Goal: Communication & Community: Connect with others

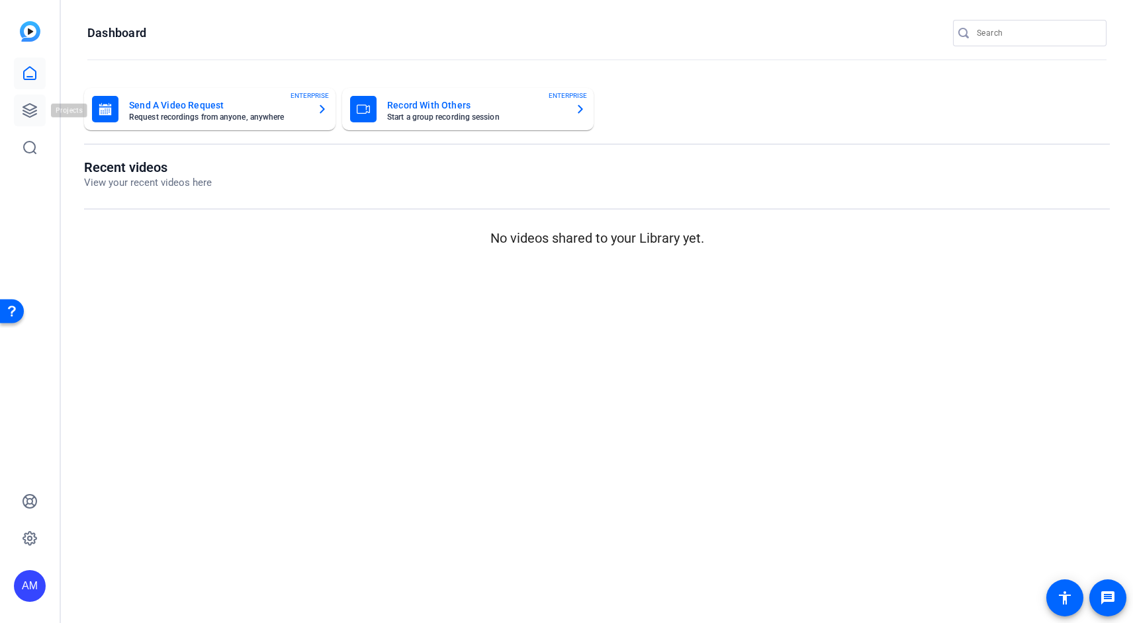
click at [37, 109] on icon at bounding box center [30, 111] width 16 height 16
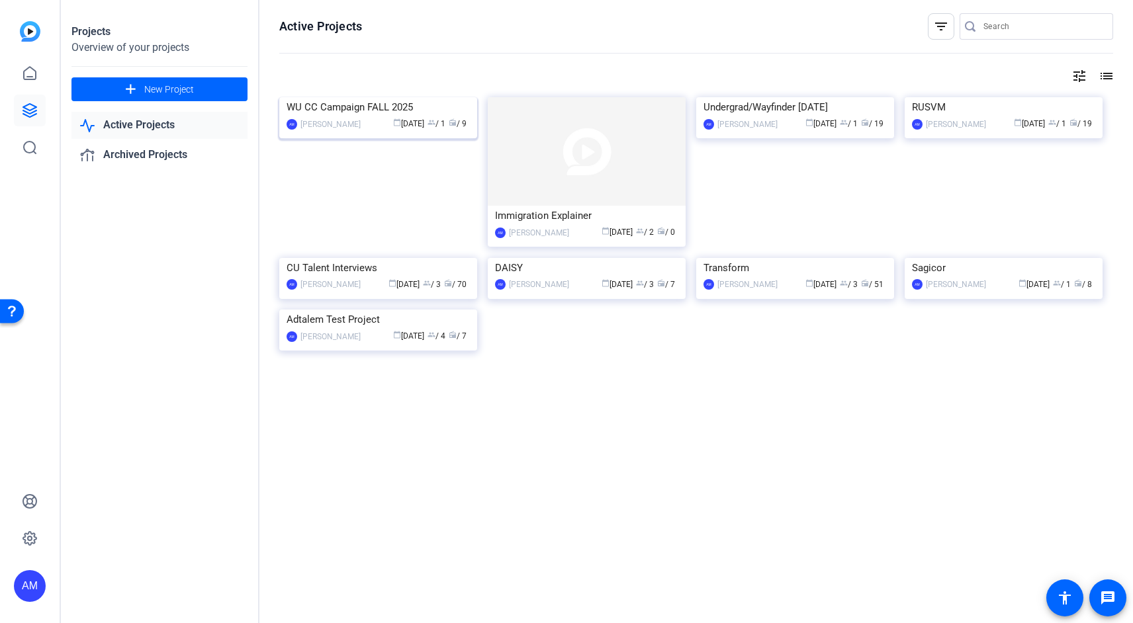
click at [394, 117] on div "WU CC Campaign FALL 2025" at bounding box center [377, 107] width 183 height 20
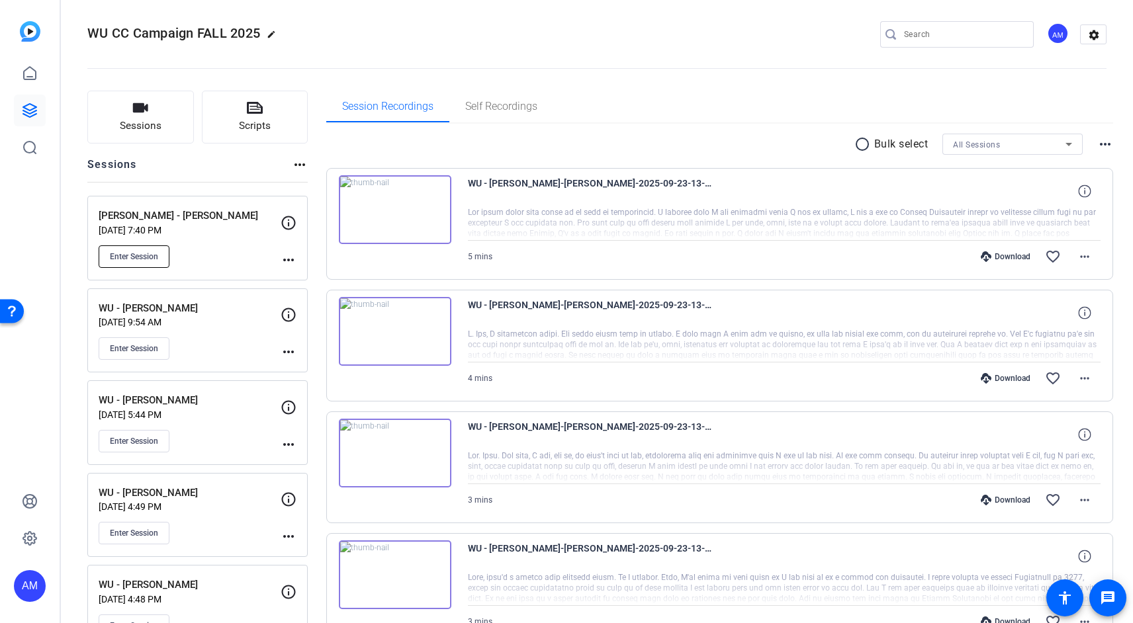
scroll to position [9, 0]
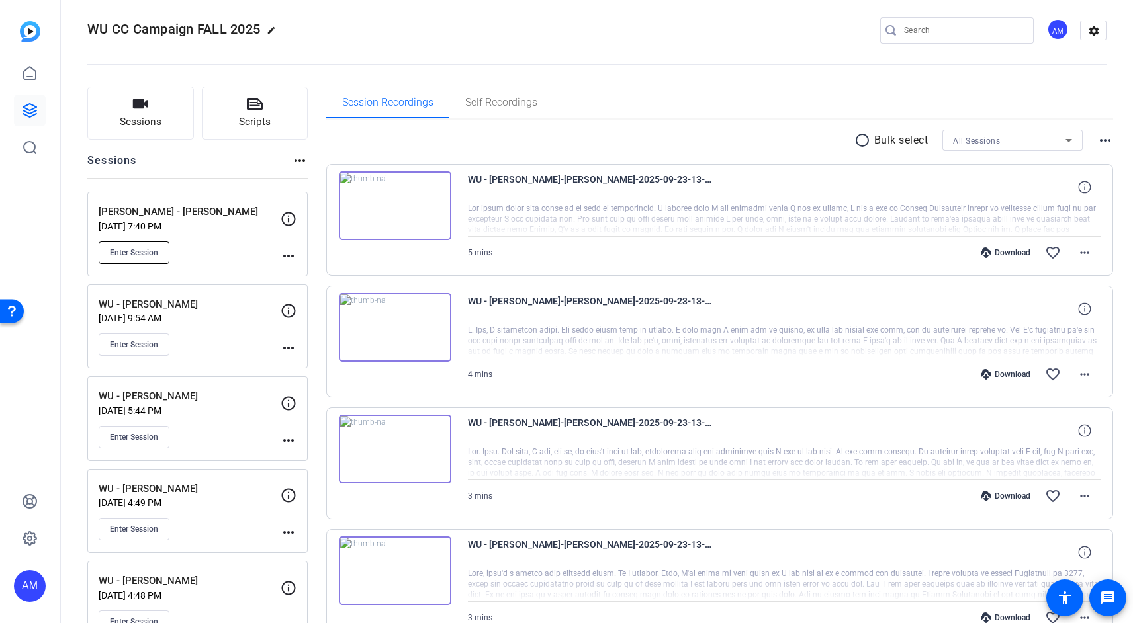
click at [153, 253] on span "Enter Session" at bounding box center [134, 252] width 48 height 11
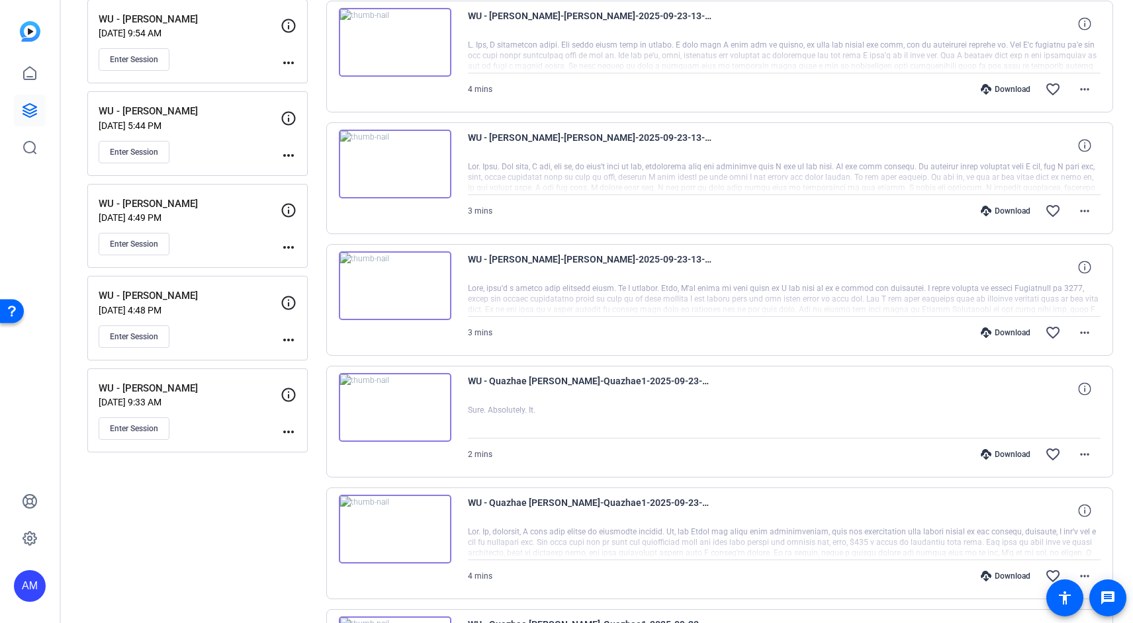
scroll to position [276, 0]
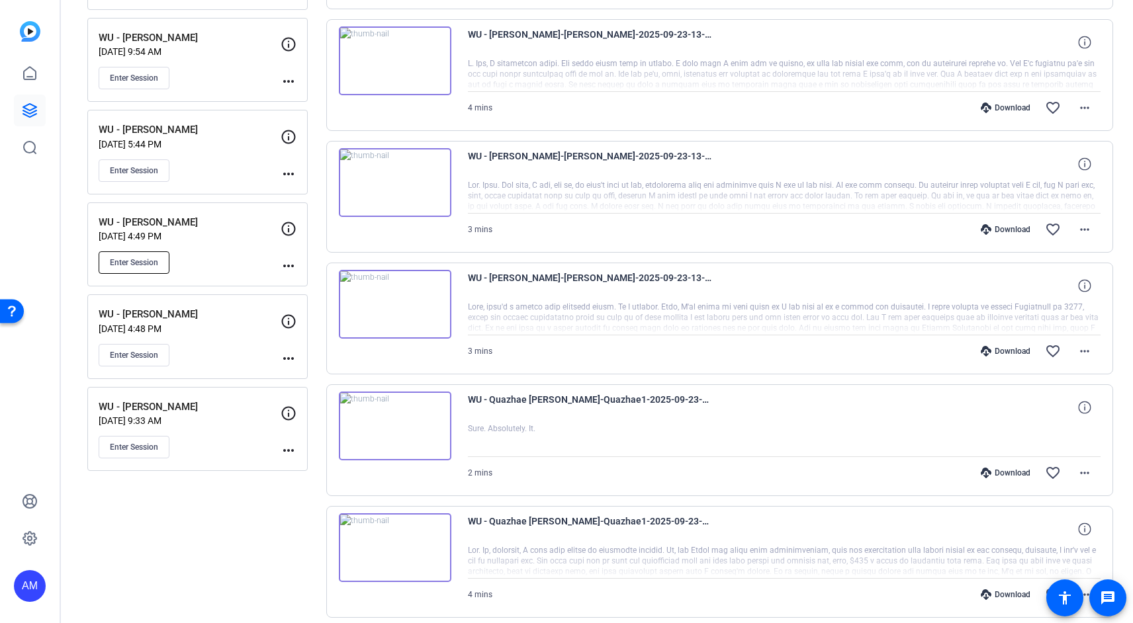
click at [132, 263] on span "Enter Session" at bounding box center [134, 262] width 48 height 11
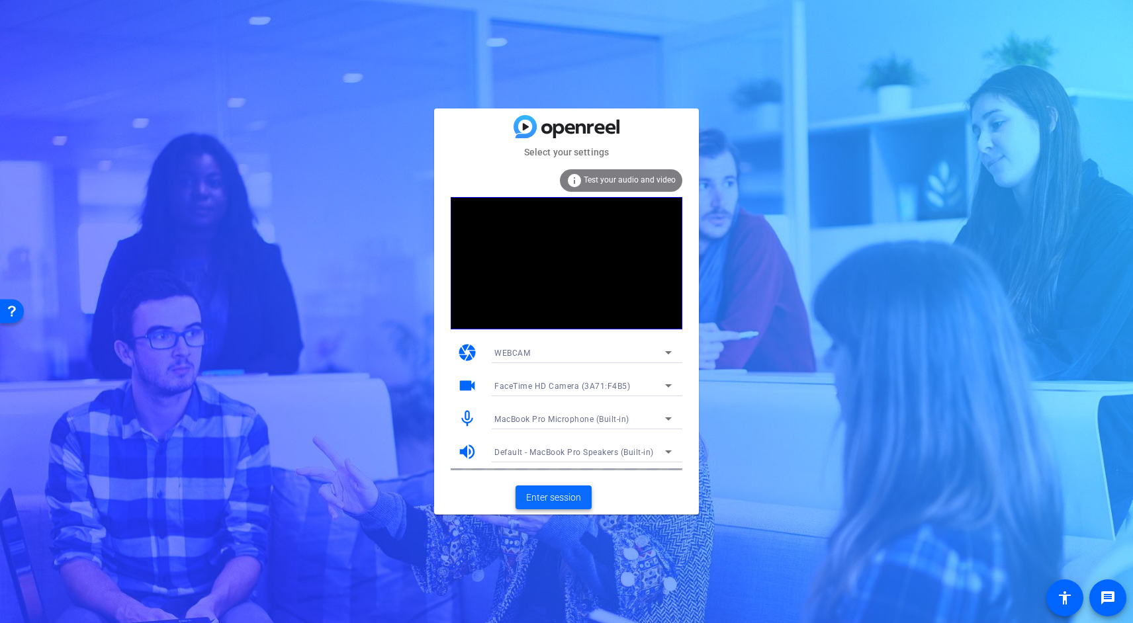
click at [556, 496] on span "Enter session" at bounding box center [553, 498] width 55 height 14
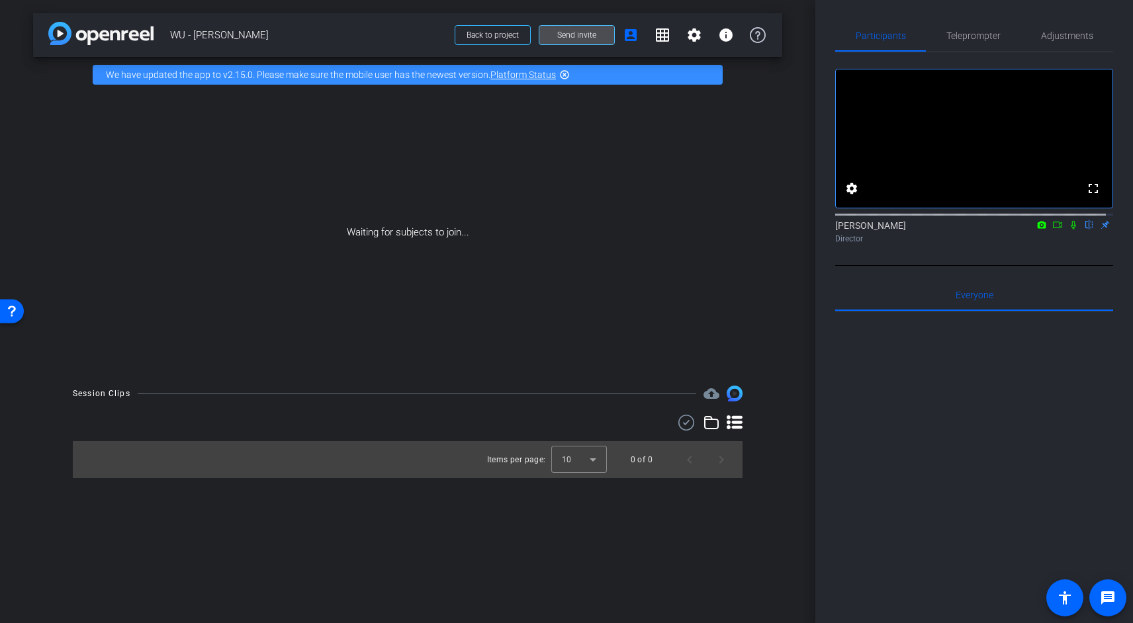
click at [576, 40] on span "Send invite" at bounding box center [576, 35] width 39 height 11
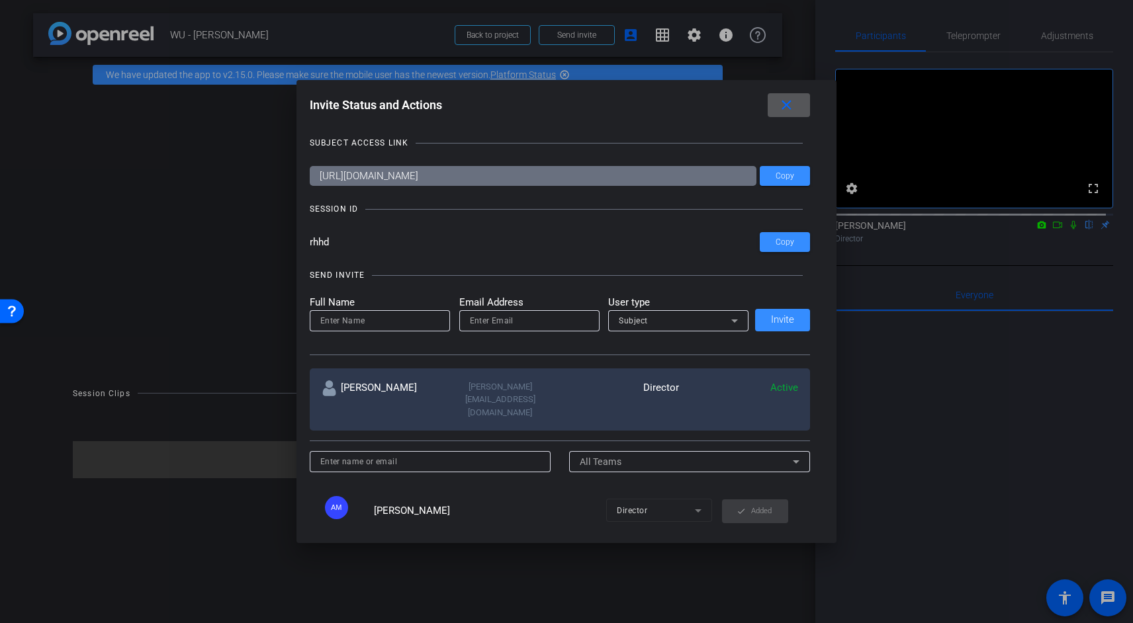
click at [400, 328] on div at bounding box center [379, 320] width 119 height 21
click at [396, 316] on input at bounding box center [379, 321] width 119 height 16
type input "[PERSON_NAME][EMAIL_ADDRESS][PERSON_NAME][DOMAIN_NAME]"
click at [719, 314] on div "Subject" at bounding box center [675, 320] width 112 height 17
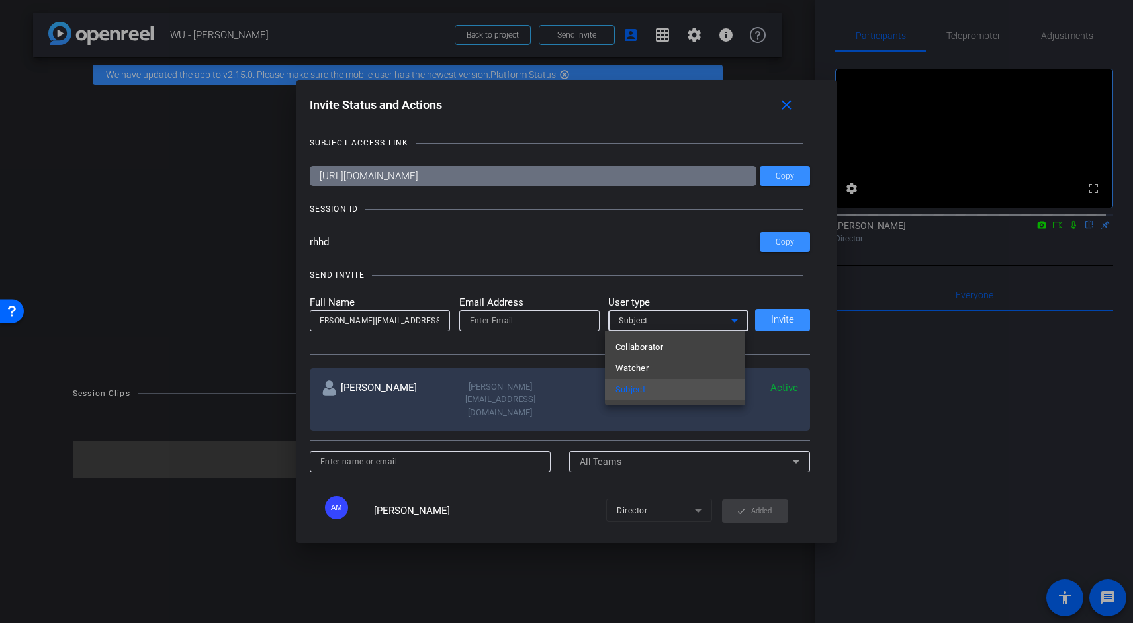
scroll to position [0, 0]
click at [684, 369] on mat-option "Watcher" at bounding box center [675, 368] width 140 height 21
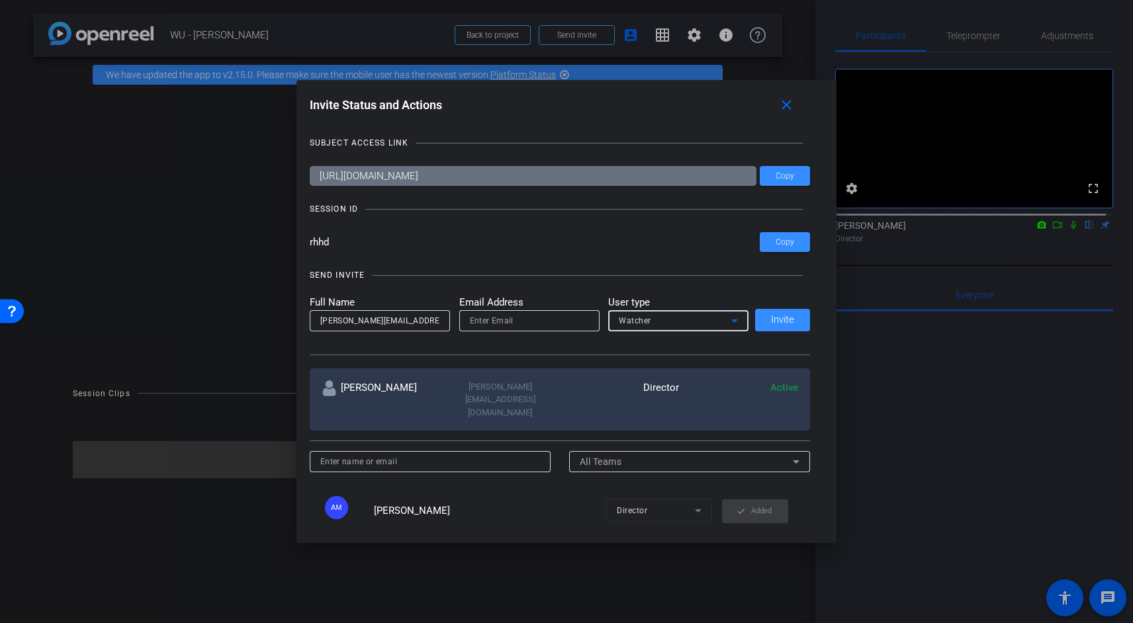
click at [777, 327] on div "Full Name [PERSON_NAME][EMAIL_ADDRESS][PERSON_NAME][DOMAIN_NAME] Email Address …" at bounding box center [560, 313] width 501 height 36
click at [777, 320] on div "Full Name [PERSON_NAME][EMAIL_ADDRESS][PERSON_NAME][DOMAIN_NAME] Email Address …" at bounding box center [560, 313] width 501 height 36
click at [505, 322] on input "email" at bounding box center [529, 321] width 119 height 16
click at [363, 324] on input "[PERSON_NAME][EMAIL_ADDRESS][PERSON_NAME][DOMAIN_NAME]" at bounding box center [379, 321] width 119 height 16
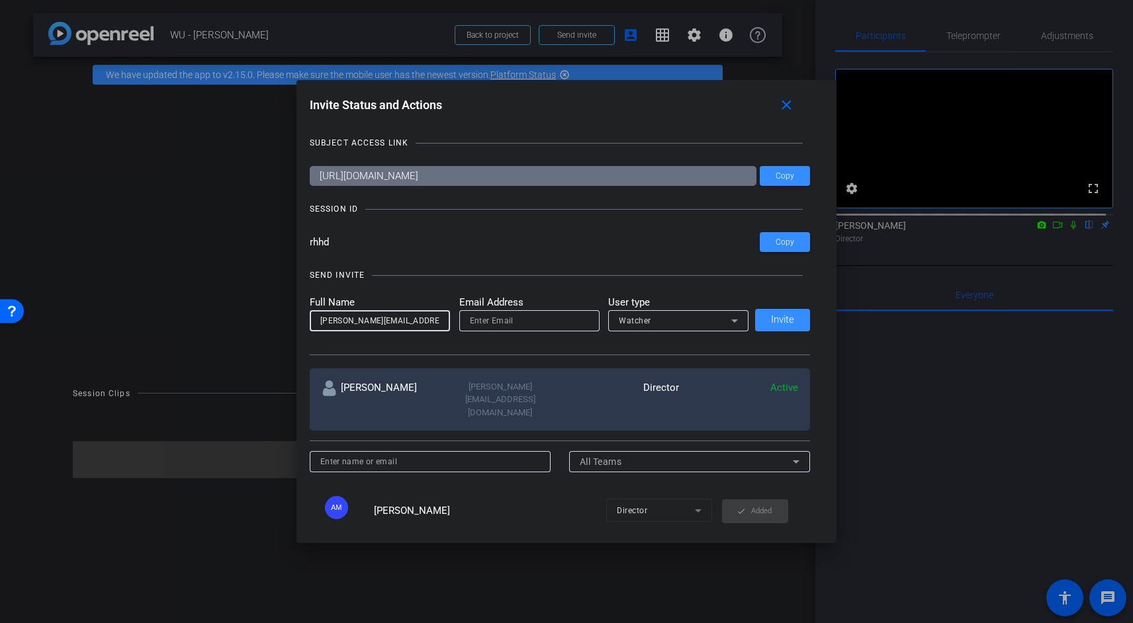
click at [363, 324] on input "[PERSON_NAME][EMAIL_ADDRESS][PERSON_NAME][DOMAIN_NAME]" at bounding box center [379, 321] width 119 height 16
click at [501, 324] on input "email" at bounding box center [529, 321] width 119 height 16
paste input "[PERSON_NAME][EMAIL_ADDRESS][PERSON_NAME][DOMAIN_NAME]"
type input "[PERSON_NAME][EMAIL_ADDRESS][PERSON_NAME][DOMAIN_NAME]"
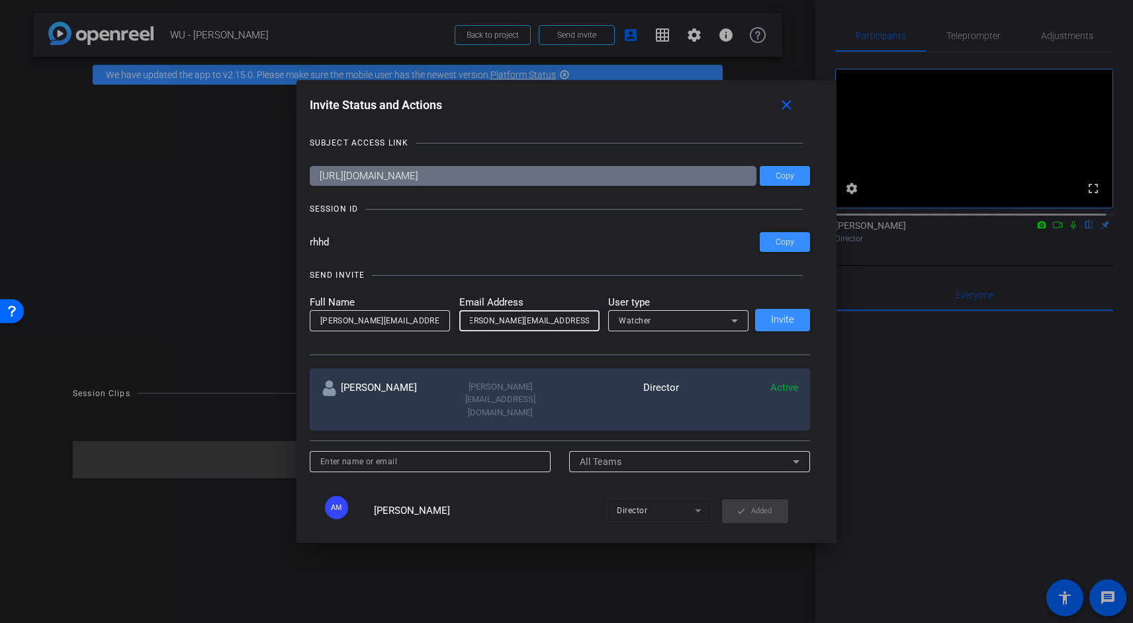
scroll to position [0, 0]
click at [418, 320] on input "[PERSON_NAME][EMAIL_ADDRESS][PERSON_NAME][DOMAIN_NAME]" at bounding box center [379, 321] width 119 height 16
type input "[PERSON_NAME]"
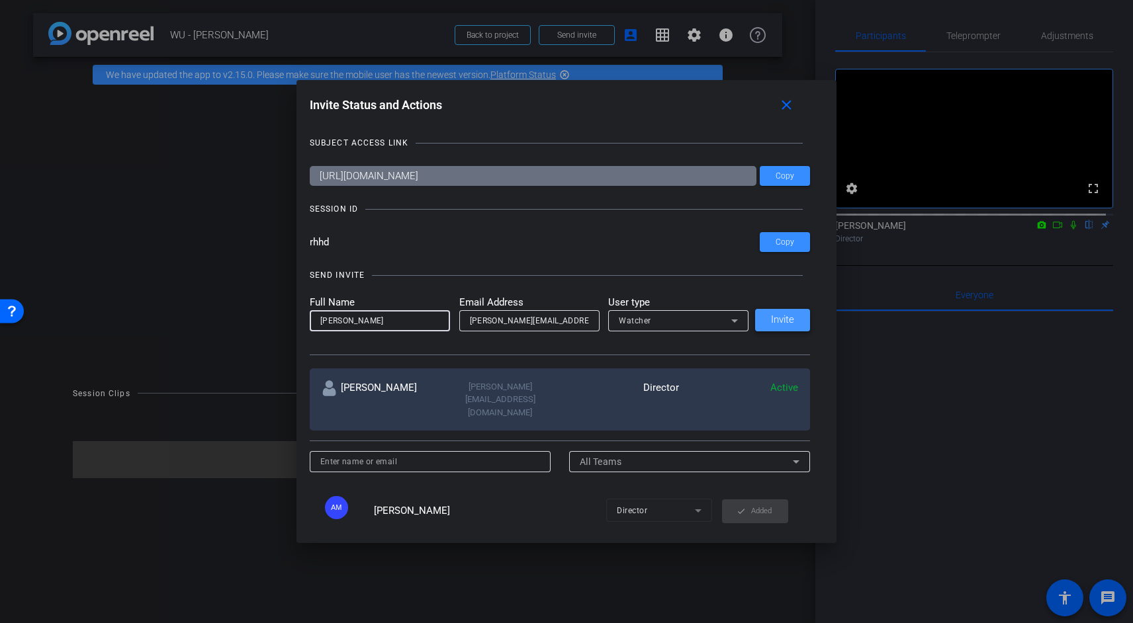
click at [783, 316] on span "Invite" at bounding box center [782, 320] width 23 height 10
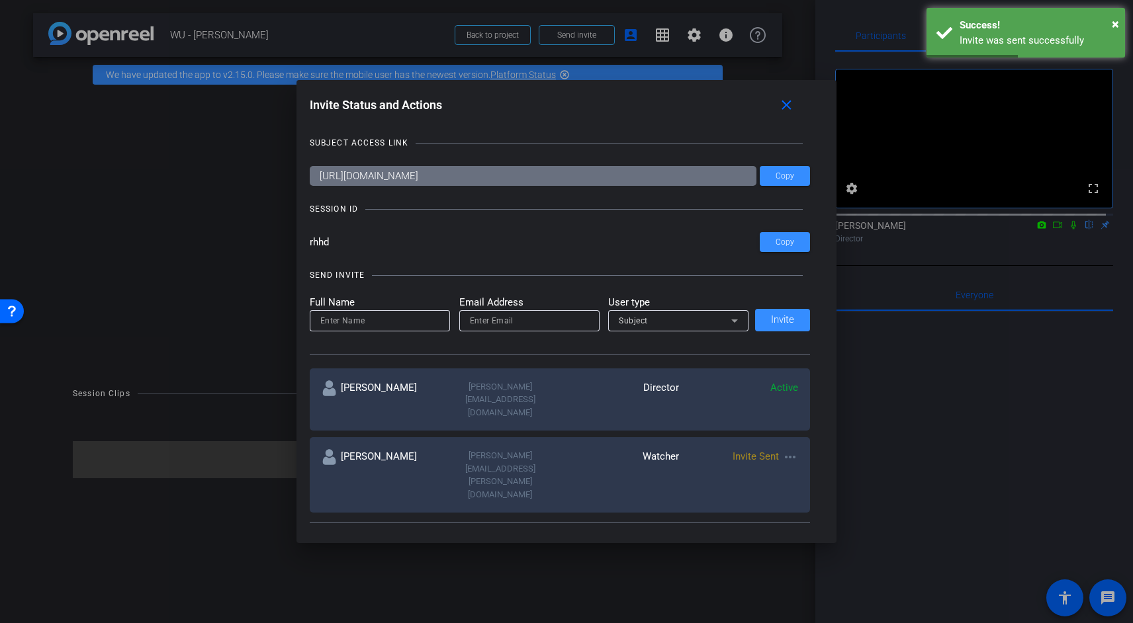
click at [1056, 238] on div at bounding box center [566, 311] width 1133 height 623
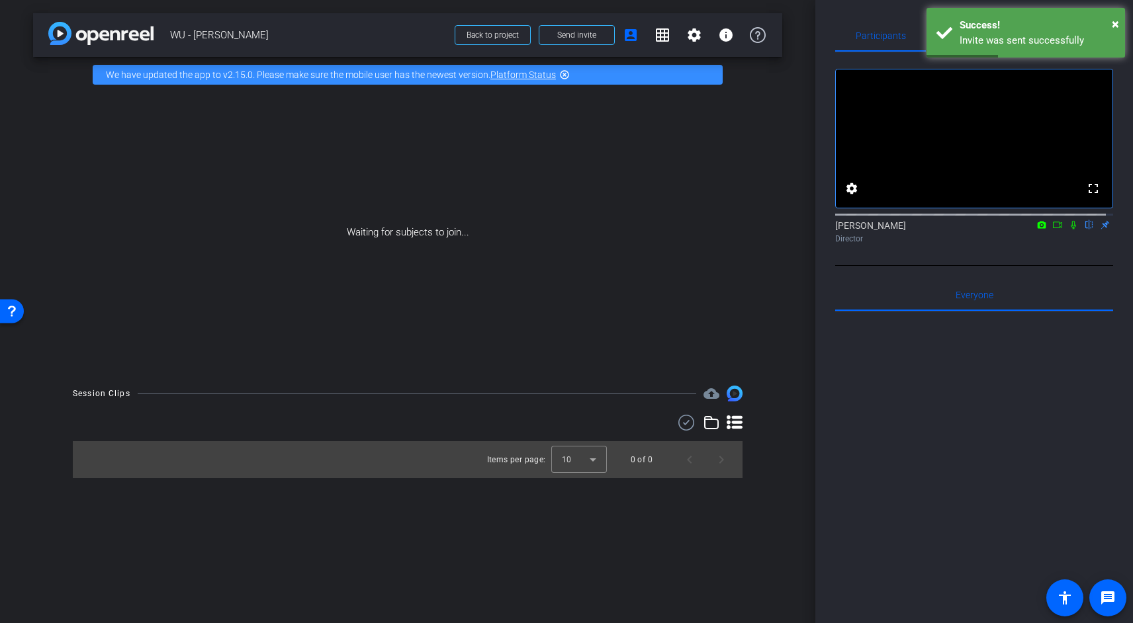
click at [1068, 230] on icon at bounding box center [1073, 224] width 11 height 9
click at [1053, 230] on icon at bounding box center [1057, 224] width 11 height 9
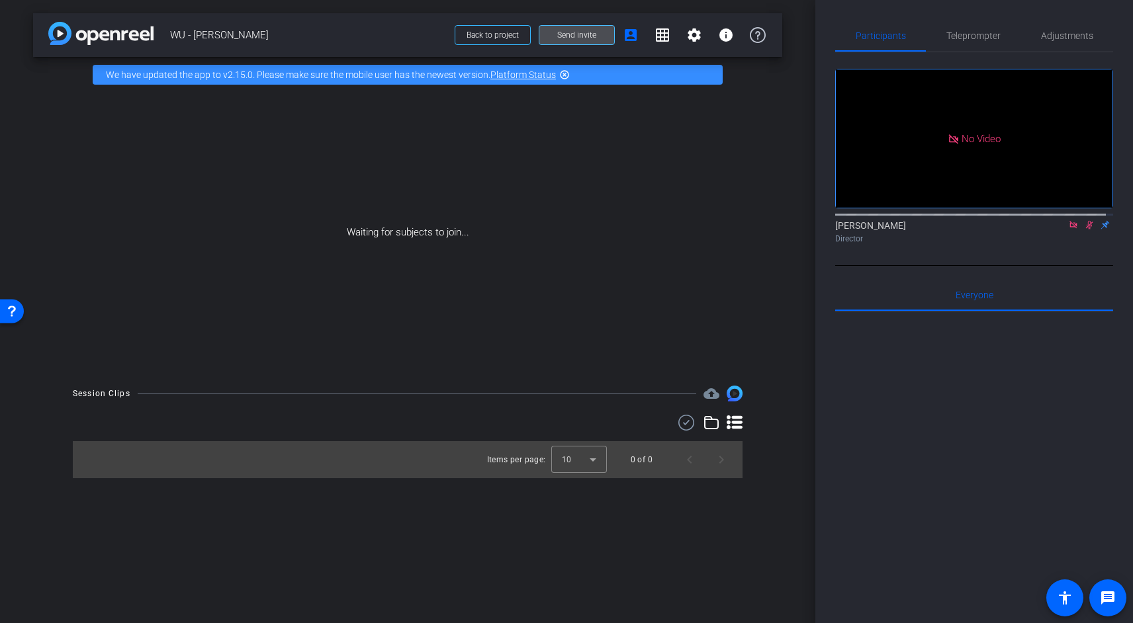
click at [576, 41] on span at bounding box center [576, 35] width 75 height 32
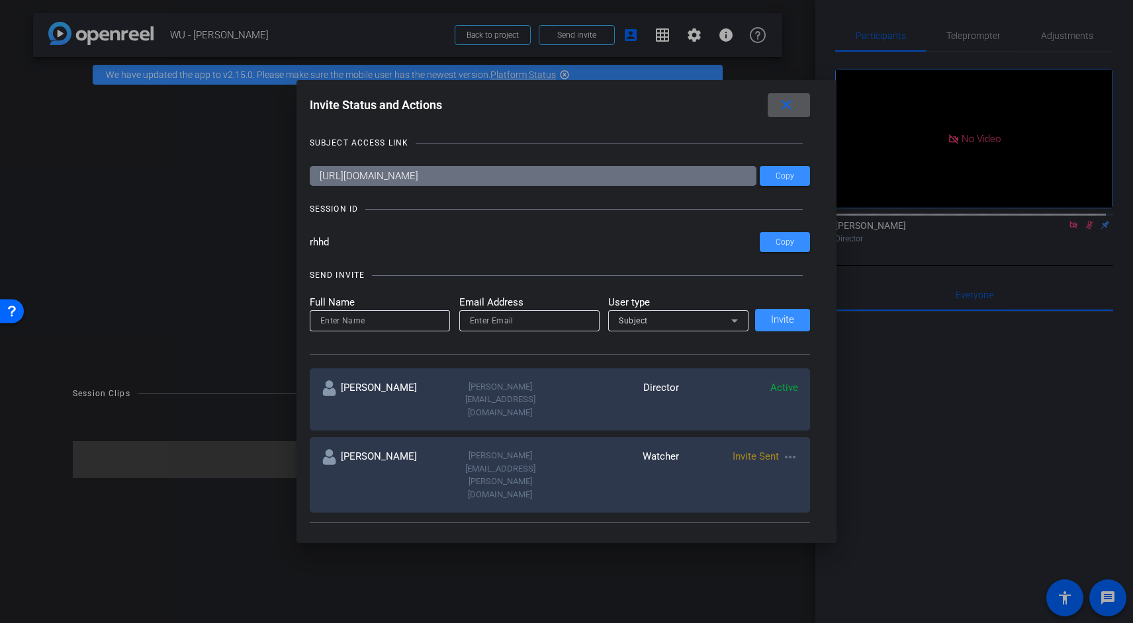
click at [382, 320] on input at bounding box center [379, 321] width 119 height 16
type input "[PERSON_NAME]"
type input "[PERSON_NAME][EMAIL_ADDRESS][DOMAIN_NAME]"
click at [640, 324] on span "Subject" at bounding box center [633, 320] width 29 height 9
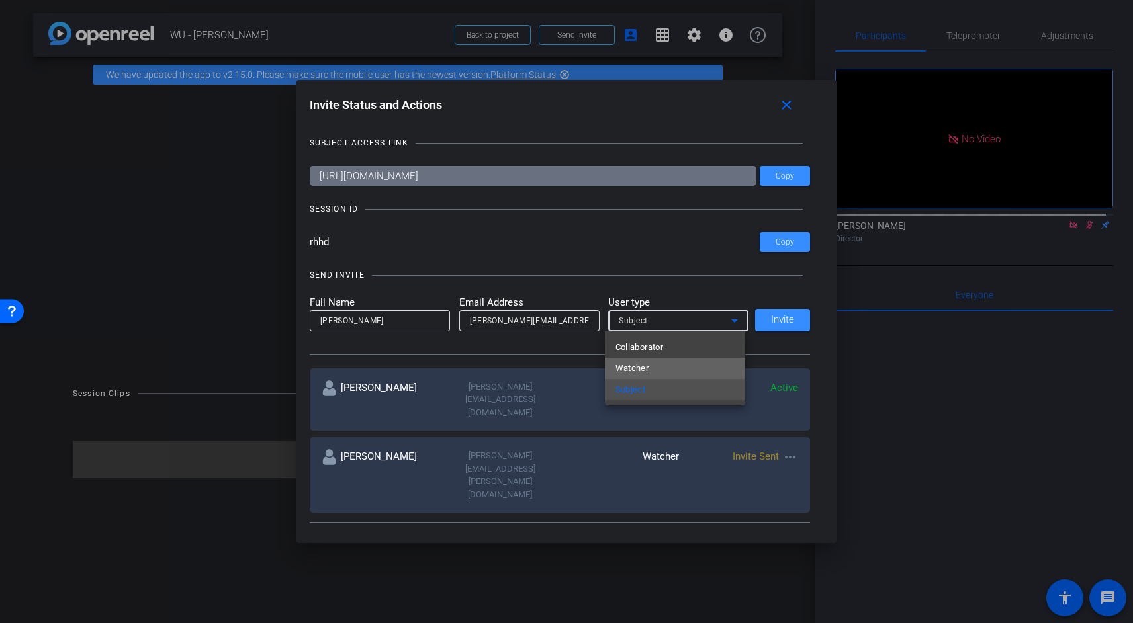
click at [642, 369] on span "Watcher" at bounding box center [632, 369] width 34 height 16
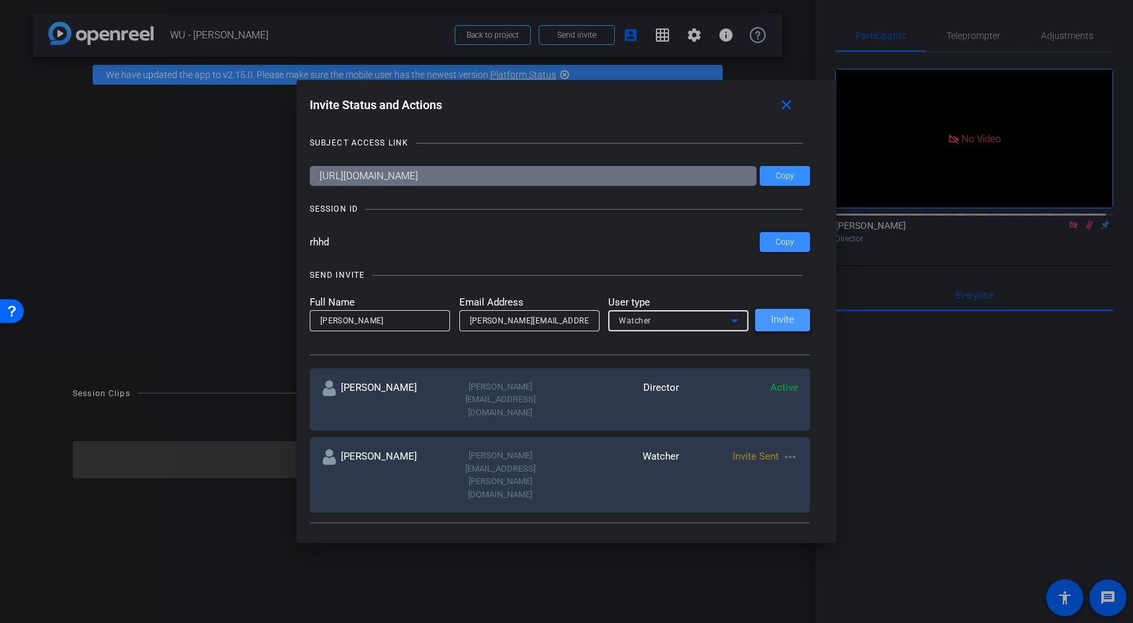
click at [785, 320] on span "Invite" at bounding box center [782, 320] width 23 height 10
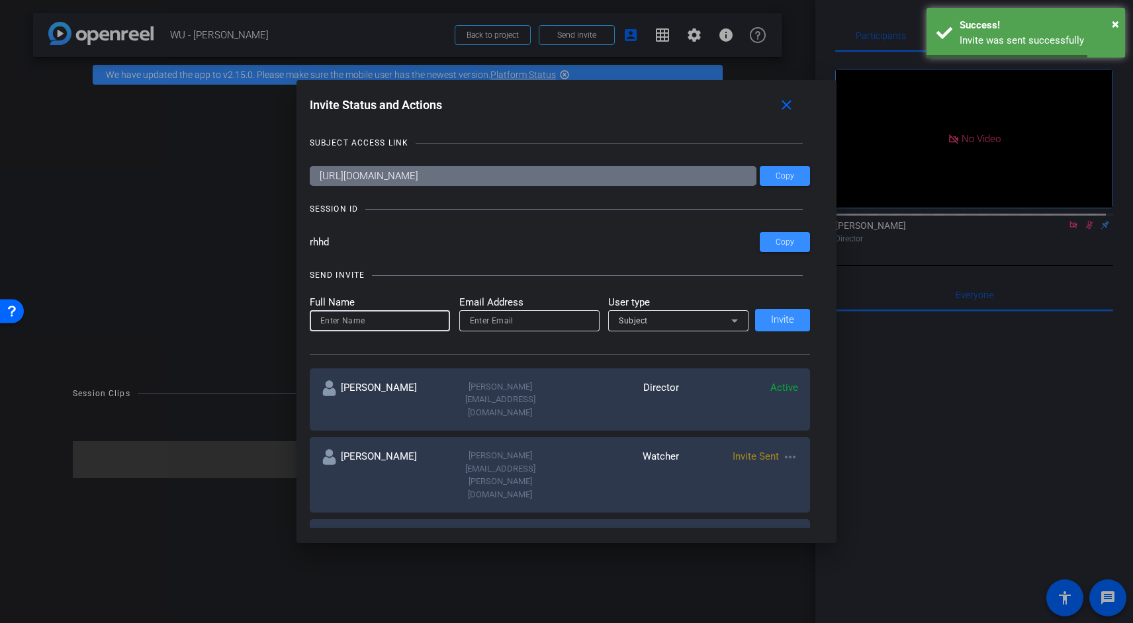
click at [407, 323] on input at bounding box center [379, 321] width 119 height 16
type input "Ruby"
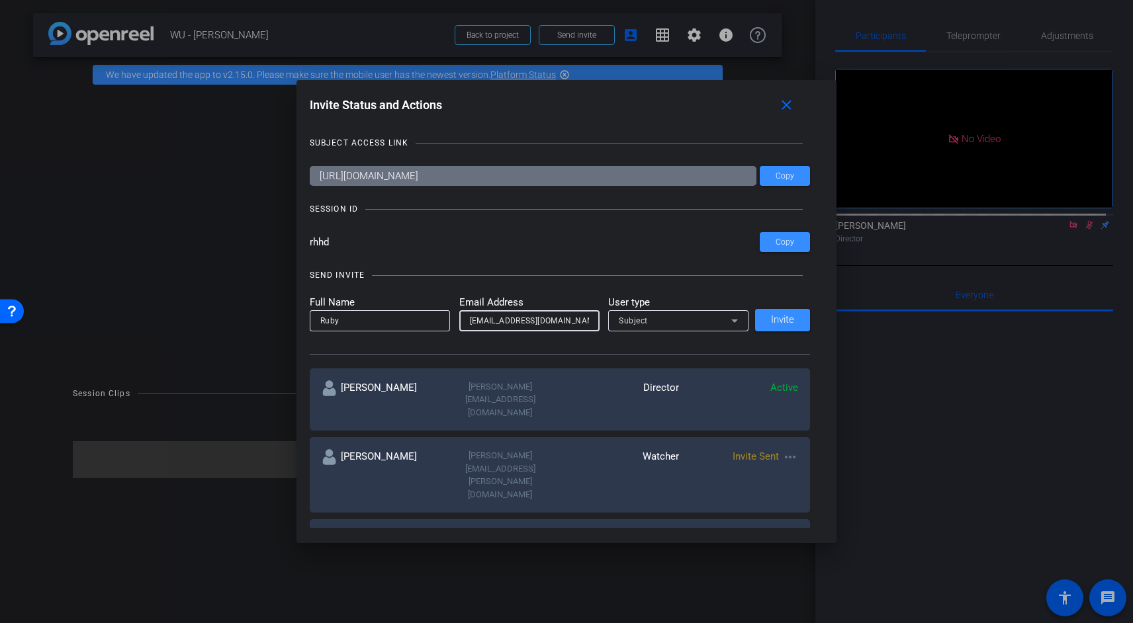
type input "[EMAIL_ADDRESS][DOMAIN_NAME]"
click at [633, 317] on span "Subject" at bounding box center [633, 320] width 29 height 9
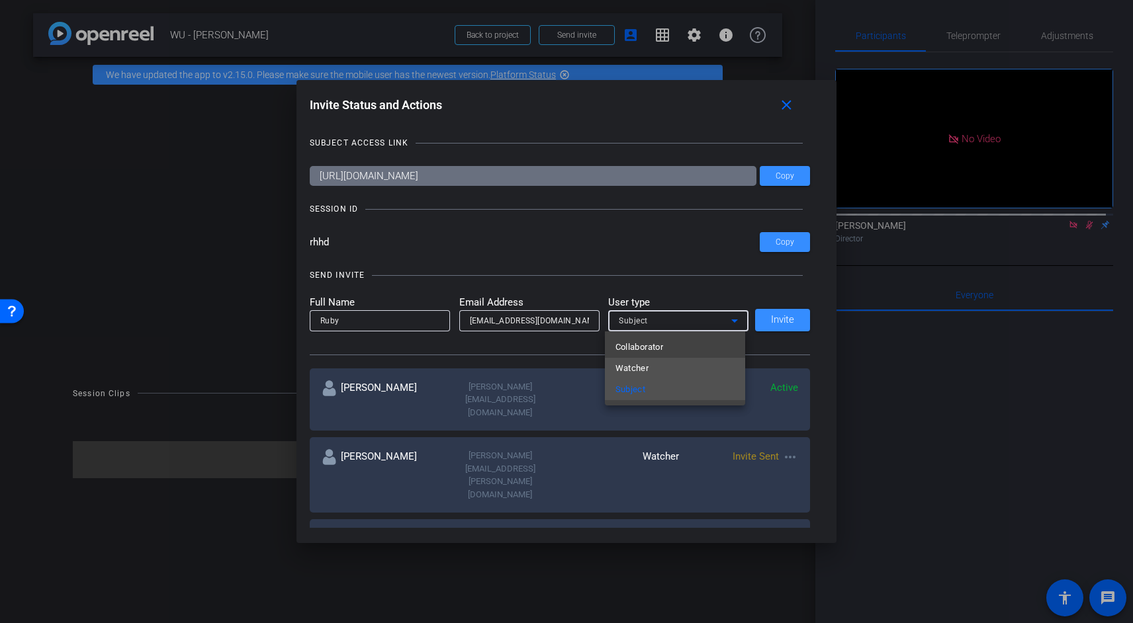
click at [635, 364] on span "Watcher" at bounding box center [632, 369] width 34 height 16
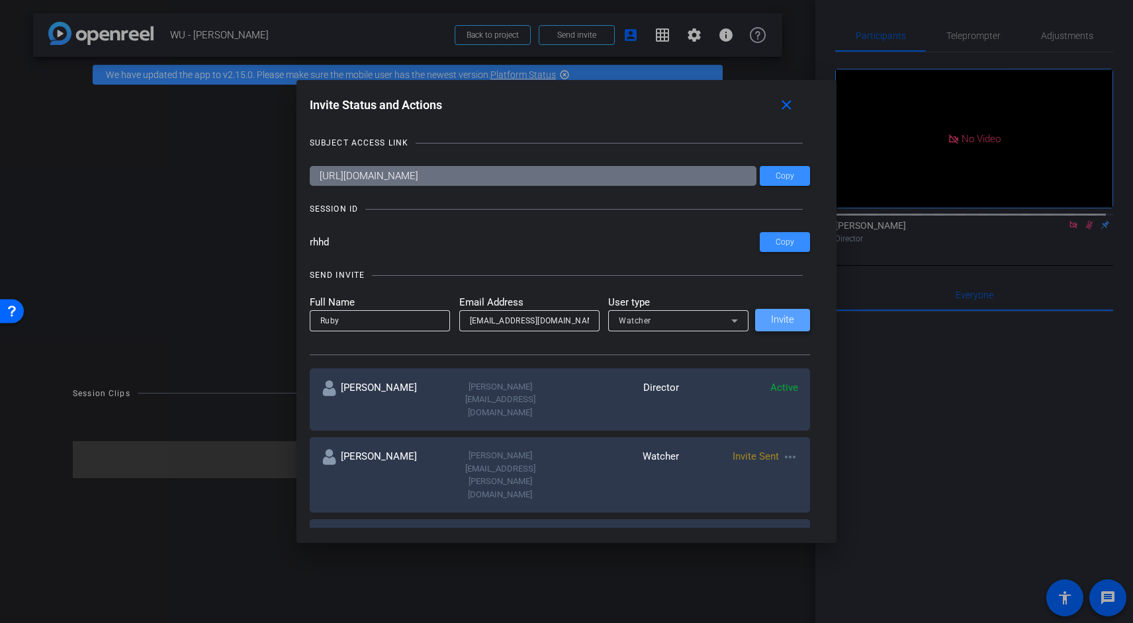
click at [771, 316] on span "Invite" at bounding box center [782, 320] width 23 height 10
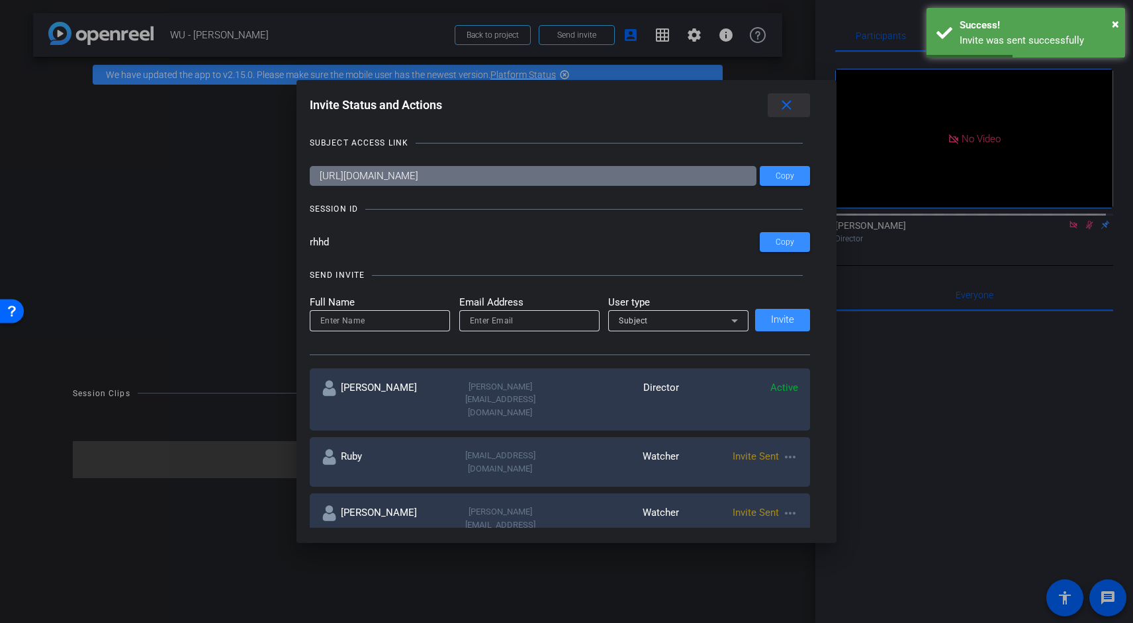
click at [789, 110] on mat-icon "close" at bounding box center [786, 105] width 17 height 17
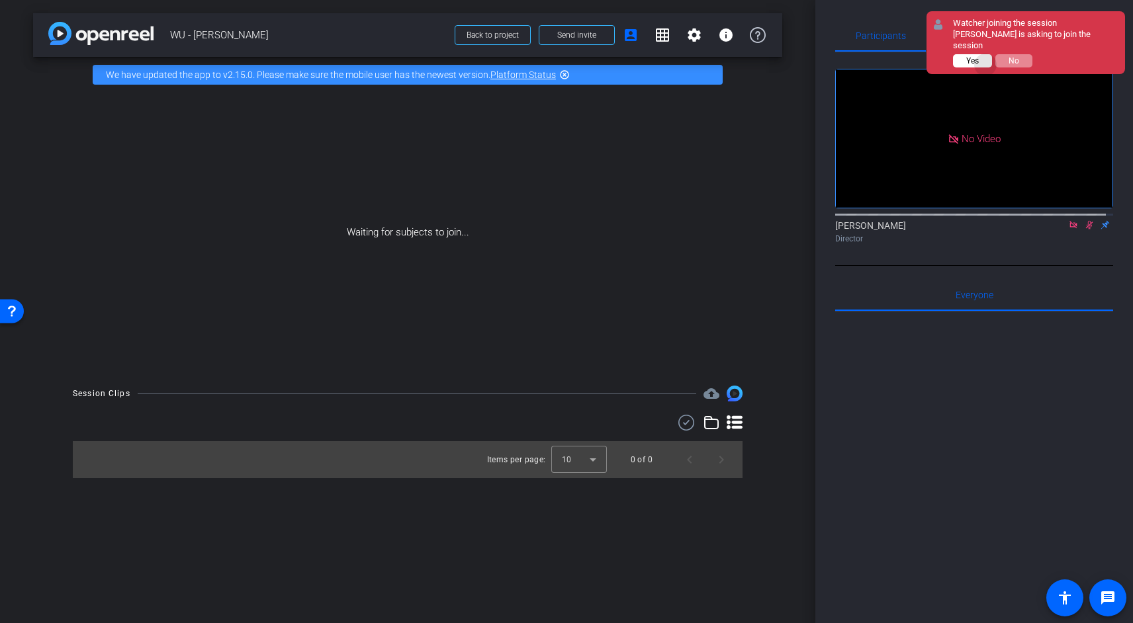
click at [985, 54] on button "Yes" at bounding box center [972, 60] width 39 height 13
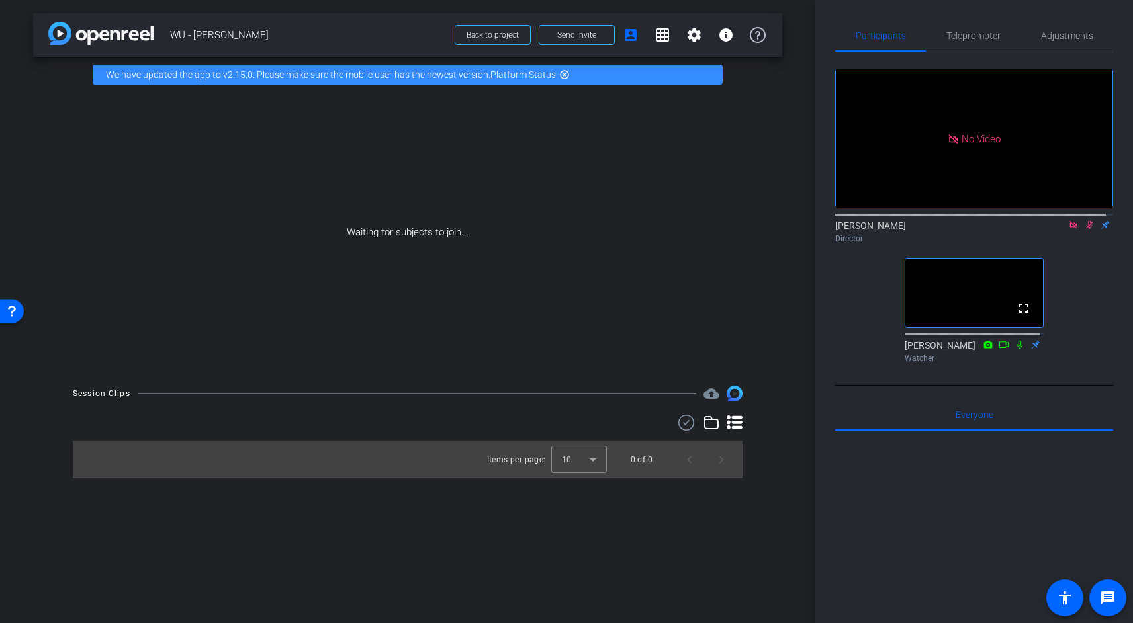
click at [1070, 230] on icon at bounding box center [1073, 224] width 11 height 9
click at [1069, 230] on icon at bounding box center [1073, 224] width 11 height 9
